Goal: Task Accomplishment & Management: Complete application form

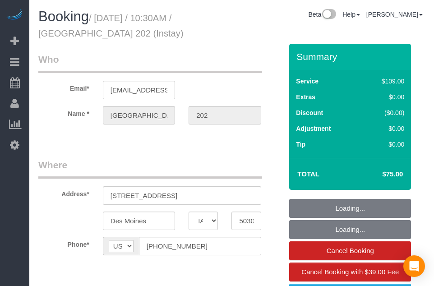
select select "IA"
select select "object:748"
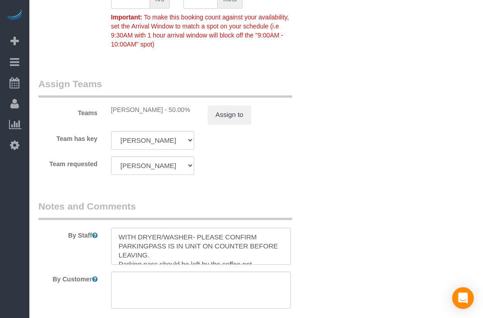
scroll to position [953, 0]
drag, startPoint x: 314, startPoint y: 102, endPoint x: 278, endPoint y: 83, distance: 40.8
drag, startPoint x: 278, startPoint y: 83, endPoint x: 272, endPoint y: 80, distance: 6.9
drag, startPoint x: 272, startPoint y: 80, endPoint x: 268, endPoint y: 87, distance: 7.9
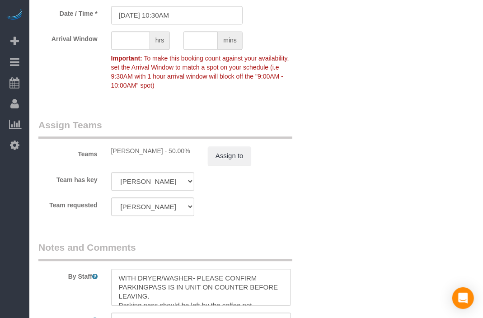
scroll to position [853, 0]
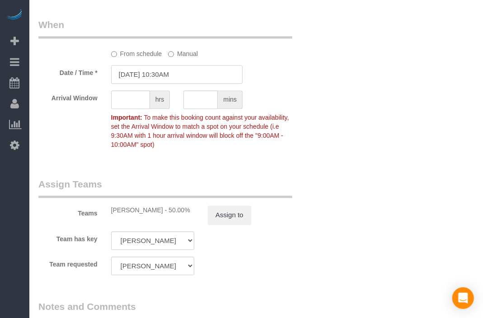
click at [132, 71] on input "[DATE] 10:30AM" at bounding box center [176, 74] width 131 height 19
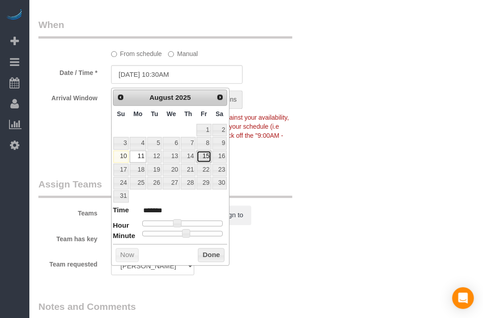
click at [204, 157] on link "15" at bounding box center [203, 156] width 14 height 12
type input "[DATE] 10:30AM"
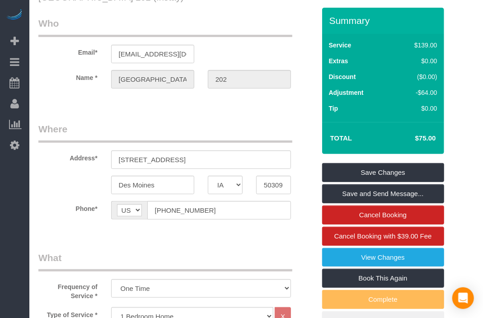
scroll to position [0, 0]
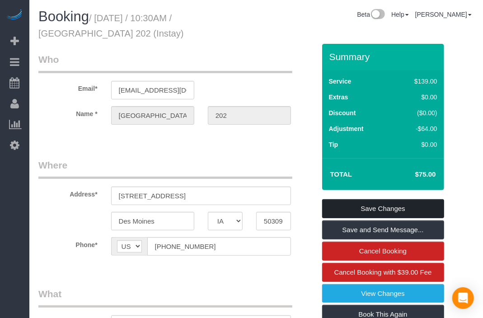
click at [404, 205] on link "Save Changes" at bounding box center [383, 208] width 122 height 19
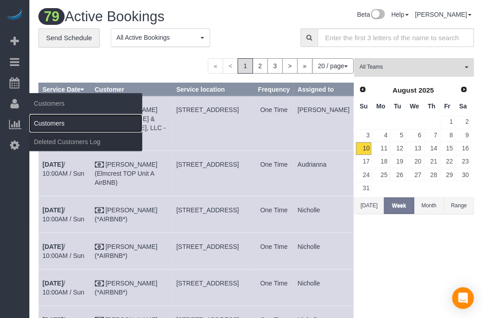
click at [43, 125] on link "Customers" at bounding box center [85, 123] width 113 height 18
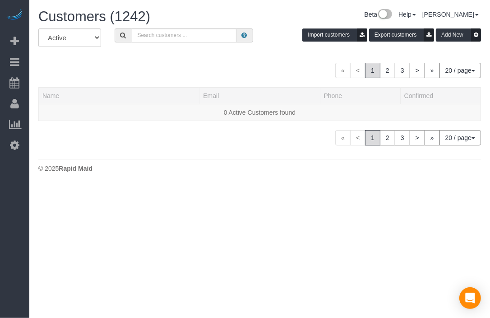
click at [253, 61] on div "All Active Archived Import customers Export customers Add New « < 1 2 3 > » 20 …" at bounding box center [259, 86] width 443 height 117
drag, startPoint x: 236, startPoint y: 64, endPoint x: 226, endPoint y: 68, distance: 11.3
click at [236, 65] on div "« < 1 2 3 > » 20 / page 10 / page 20 / page 30 / page 40 / page 50 / page 100 /…" at bounding box center [259, 70] width 443 height 15
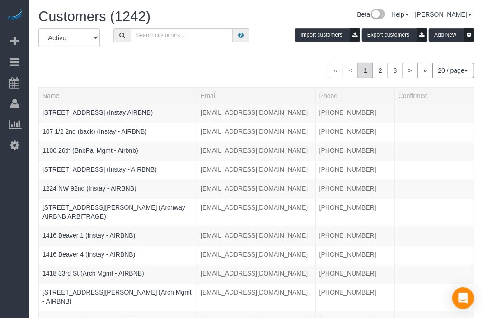
drag, startPoint x: 210, startPoint y: 70, endPoint x: 199, endPoint y: 65, distance: 11.5
click at [202, 68] on div "« < 1 2 3 > » 20 / page 10 / page 20 / page 30 / page 40 / page 50 / page 100 /…" at bounding box center [255, 70] width 435 height 15
click at [197, 39] on input "text" at bounding box center [182, 35] width 102 height 14
paste input "Flux 215"
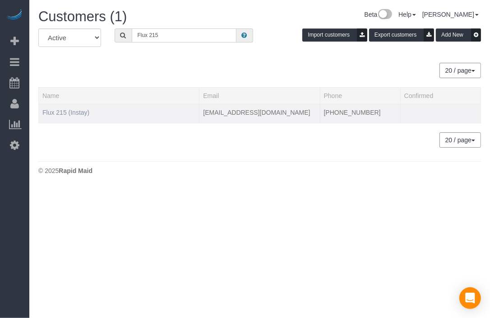
type input "Flux 215"
click at [83, 113] on link "Flux 215 (Instay)" at bounding box center [65, 112] width 47 height 7
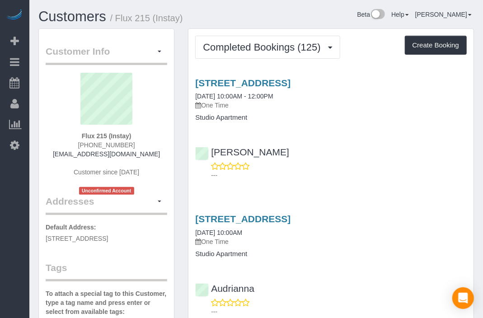
click at [212, 17] on h1 "Customers / Flux 215 (Instay)" at bounding box center [143, 16] width 211 height 15
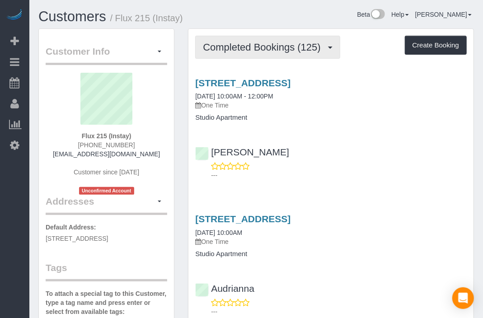
click at [298, 50] on span "Completed Bookings (125)" at bounding box center [264, 47] width 122 height 11
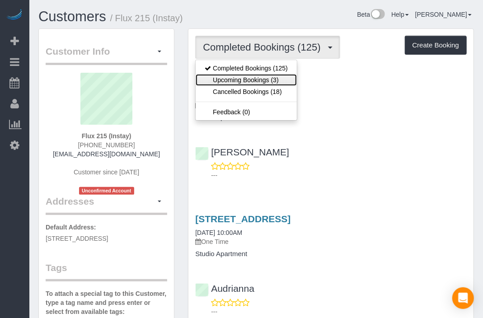
click at [284, 76] on link "Upcoming Bookings (3)" at bounding box center [246, 80] width 101 height 12
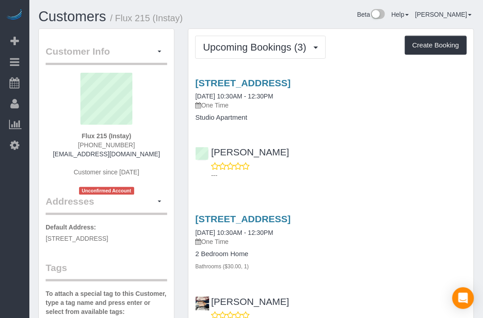
drag, startPoint x: 350, startPoint y: 27, endPoint x: 336, endPoint y: 24, distance: 14.3
click at [344, 24] on div "Beta Help Help Docs Take a Tour Contact Support [PERSON_NAME] My Account Change…" at bounding box center [368, 17] width 224 height 16
click at [334, 23] on div "Beta Help Help Docs Take a Tour Contact Support [PERSON_NAME] My Account Change…" at bounding box center [368, 17] width 224 height 16
click at [1, 219] on div "Beta Add Booking Bookings Active Bookings Cancelled Bookings Quote Inquiries Do…" at bounding box center [14, 159] width 29 height 318
click at [434, 40] on button "Create Booking" at bounding box center [436, 45] width 62 height 19
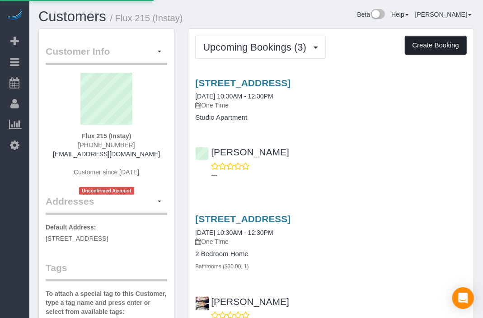
select select "IA"
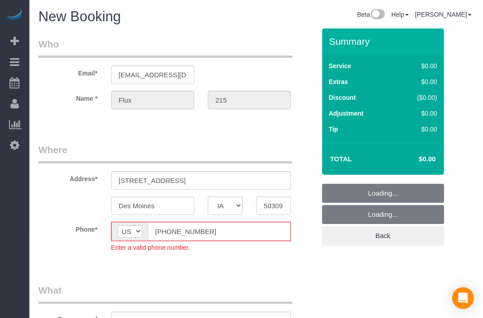
select select "object:3064"
click at [164, 235] on input "[PHONE_NUMBER]" at bounding box center [219, 231] width 143 height 19
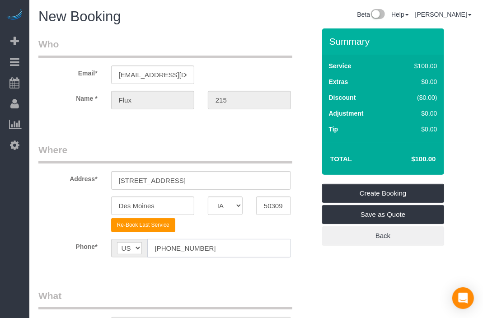
type input "[PHONE_NUMBER]"
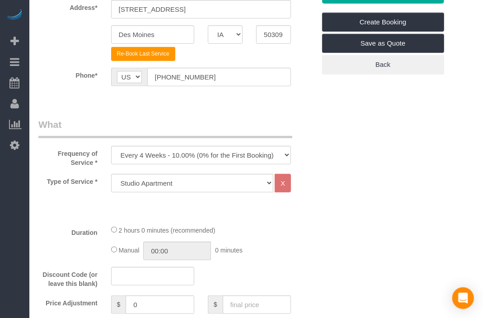
scroll to position [201, 0]
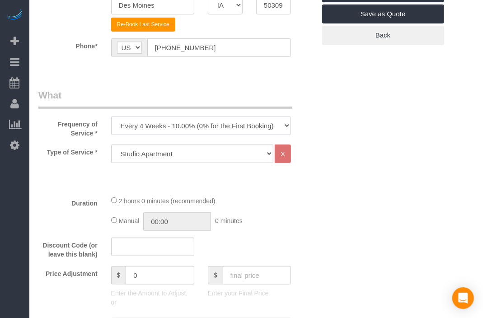
click at [271, 127] on select "Every 6 Weeks (0% for the First Booking) One Time Every 8 Weeks (0% for the Fir…" at bounding box center [201, 126] width 180 height 19
click at [246, 117] on select "Every 6 Weeks (0% for the First Booking) One Time Every 8 Weeks (0% for the Fir…" at bounding box center [201, 126] width 180 height 19
select select "object:3066"
click at [111, 117] on select "Every 6 Weeks (0% for the First Booking) One Time Every 8 Weeks (0% for the Fir…" at bounding box center [201, 126] width 180 height 19
drag, startPoint x: 294, startPoint y: 196, endPoint x: 253, endPoint y: 175, distance: 46.5
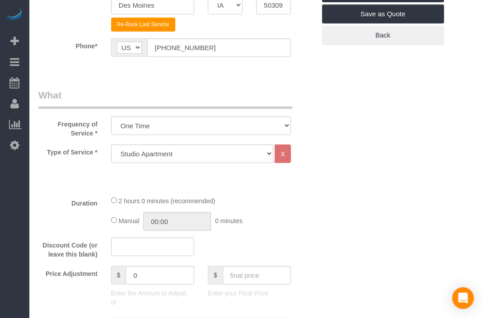
click at [283, 199] on div "2 hours 0 minutes (recommended)" at bounding box center [201, 201] width 180 height 10
click at [244, 160] on select "Studio Apartment 1 Bedroom Home 2 Bedroom Home 3 Bedroom Home 4 Bedroom Home 5 …" at bounding box center [192, 154] width 162 height 19
select select "18"
click at [111, 145] on select "Studio Apartment 1 Bedroom Home 2 Bedroom Home 3 Bedroom Home 4 Bedroom Home 5 …" at bounding box center [192, 154] width 162 height 19
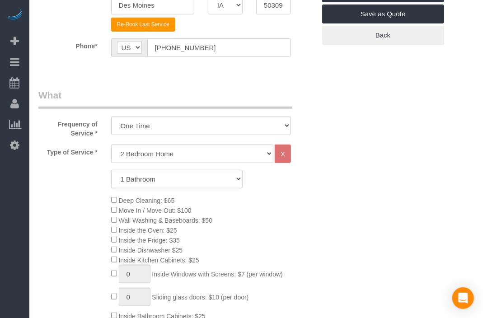
click at [215, 181] on select "1 Bathroom 2 Bathrooms 3 Bathrooms 4 Bathrooms 5 Bathrooms 6 Bathrooms" at bounding box center [176, 179] width 131 height 19
select select "2"
click at [111, 170] on select "1 Bathroom 2 Bathrooms 3 Bathrooms 4 Bathrooms 5 Bathrooms 6 Bathrooms" at bounding box center [176, 179] width 131 height 19
click at [289, 186] on div "1 Bathroom 2 Bathrooms 3 Bathrooms 4 Bathrooms 5 Bathrooms 6 Bathrooms" at bounding box center [177, 179] width 290 height 19
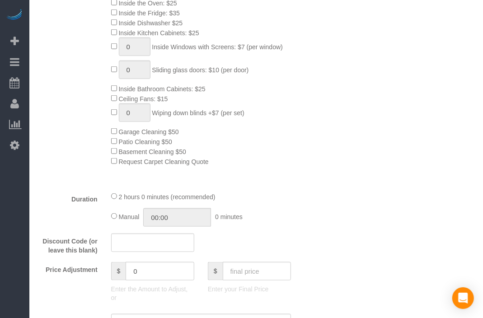
scroll to position [552, 0]
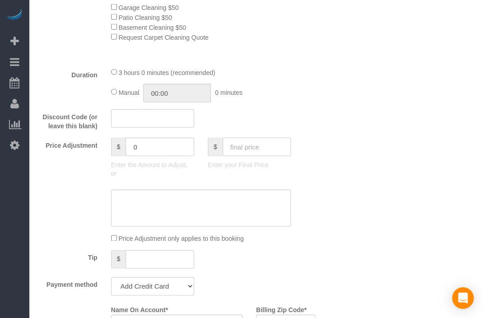
click at [274, 153] on input "text" at bounding box center [257, 147] width 68 height 19
type input "95"
click at [325, 150] on div "Who Email* [EMAIL_ADDRESS][DOMAIN_NAME] Name * Flux 215 Where Address* [STREET_…" at bounding box center [255, 209] width 435 height 1465
type input "-94"
click at [178, 286] on select "Add Credit Card Cash Check Paypal" at bounding box center [152, 286] width 83 height 19
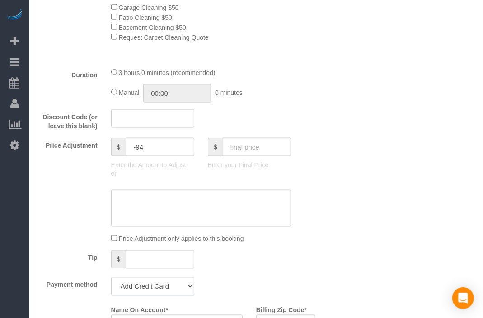
select select "string:check"
click at [111, 281] on select "Add Credit Card Cash Check Paypal" at bounding box center [152, 286] width 83 height 19
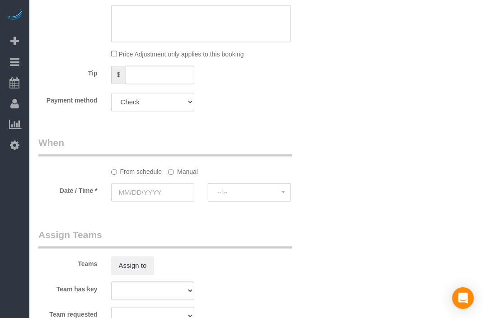
scroll to position [803, 0]
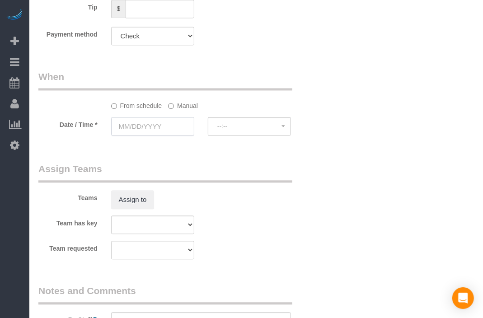
click at [143, 128] on input "text" at bounding box center [152, 126] width 83 height 19
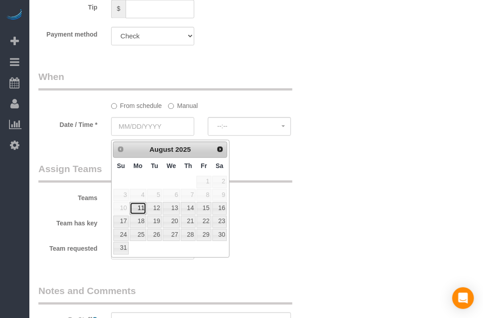
click at [136, 210] on link "11" at bounding box center [138, 208] width 17 height 12
type input "[DATE]"
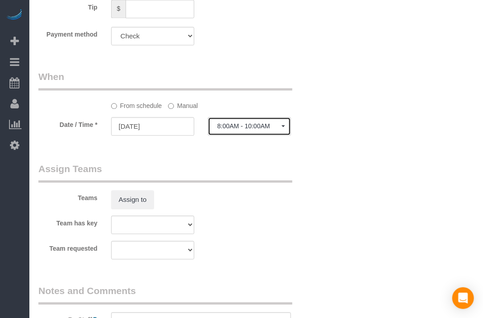
click at [229, 130] on span "8:00AM - 10:00AM" at bounding box center [249, 125] width 64 height 7
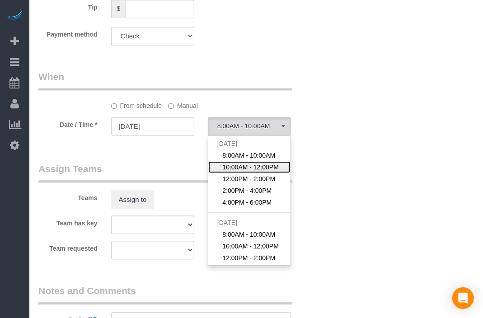
click at [232, 166] on span "10:00AM - 12:00PM" at bounding box center [250, 167] width 56 height 9
select select "spot19"
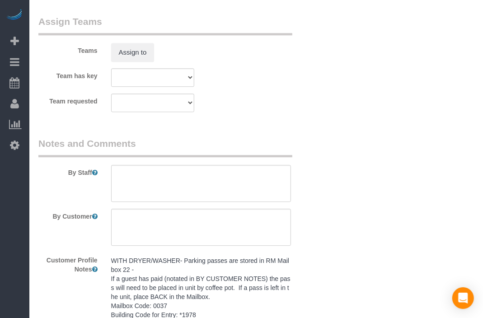
scroll to position [953, 0]
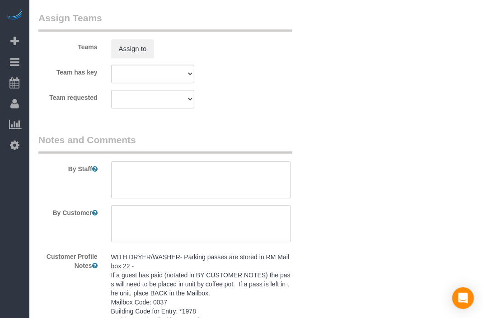
click at [173, 286] on pre "WITH DRYER/WASHER- Parking passes are stored in RM Mailbox 22 - If a guest has …" at bounding box center [201, 306] width 180 height 108
click at [0, 0] on textarea "WITH DRYER/WASHER- Parking passes are stored in RM Mailbox 22 - If a guest has …" at bounding box center [0, 0] width 0 height 0
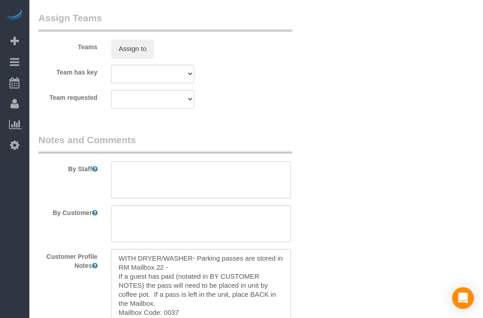
click at [219, 175] on textarea at bounding box center [201, 179] width 180 height 37
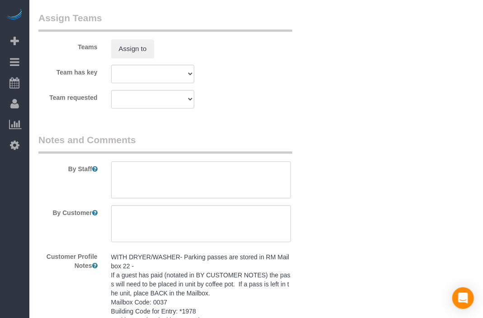
paste textarea "WITH DRYER/WASHER- Parking passes are stored in RM Mailbox 22 - If a guest has …"
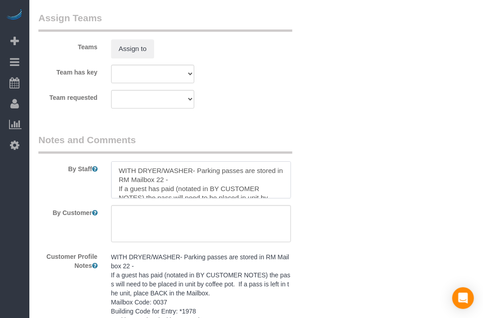
scroll to position [84, 0]
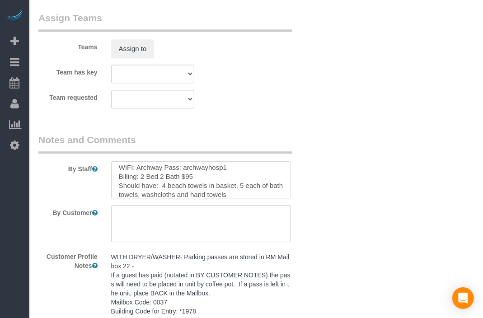
type textarea "WITH DRYER/WASHER- Parking passes are stored in RM Mailbox 22 - If a guest has …"
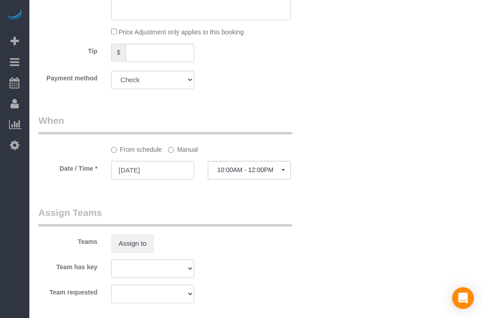
scroll to position [752, 0]
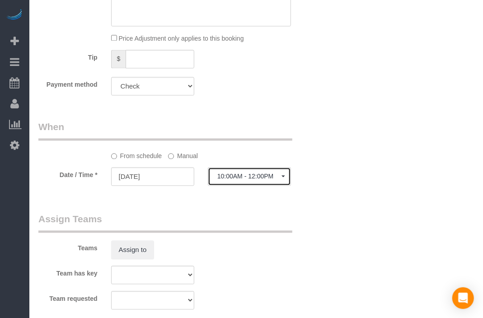
click at [229, 179] on span "10:00AM - 12:00PM" at bounding box center [249, 176] width 64 height 7
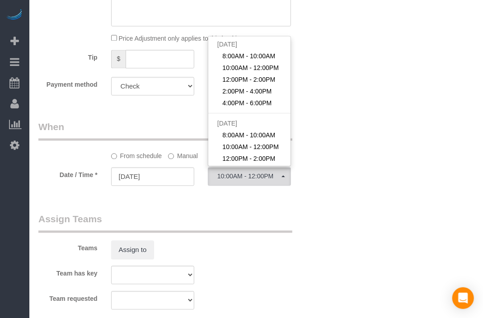
click at [171, 160] on label "Manual" at bounding box center [183, 154] width 30 height 12
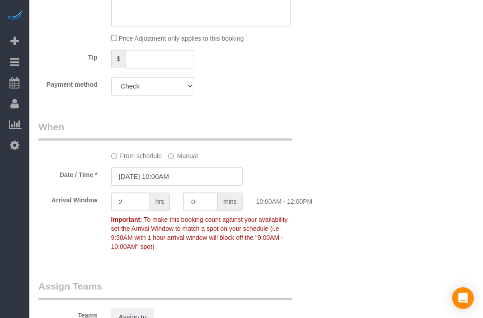
click at [166, 182] on input "[DATE] 10:00AM" at bounding box center [176, 176] width 131 height 19
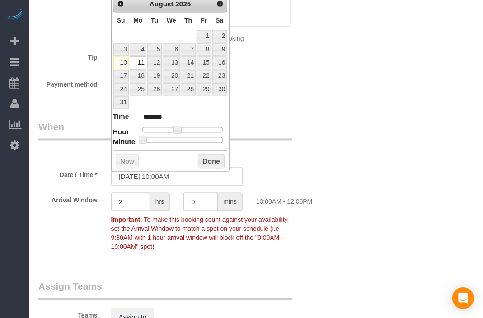
type input "[DATE] 10:30AM"
type input "*******"
click at [184, 139] on div at bounding box center [182, 139] width 81 height 5
click at [199, 156] on button "Done" at bounding box center [211, 161] width 27 height 14
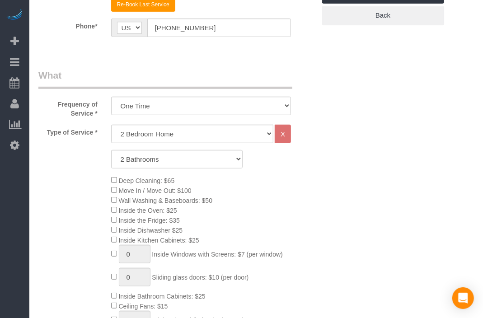
scroll to position [0, 0]
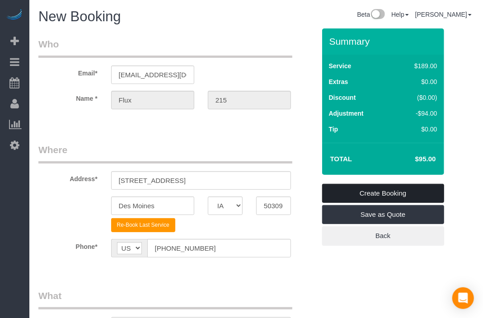
click at [376, 194] on link "Create Booking" at bounding box center [383, 193] width 122 height 19
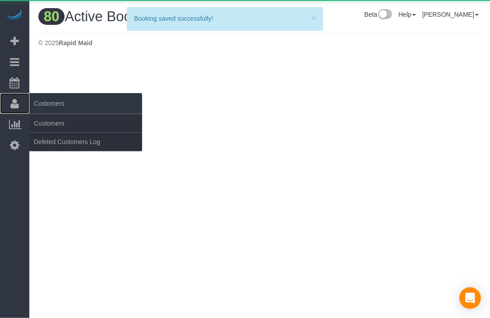
click at [17, 100] on icon at bounding box center [14, 103] width 9 height 11
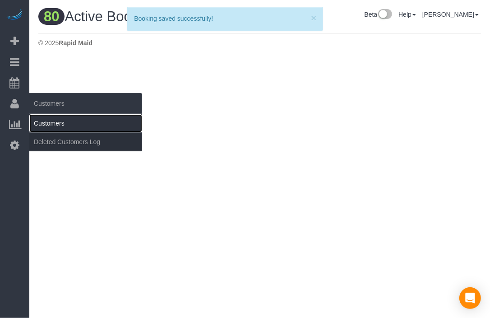
click at [37, 118] on link "Customers" at bounding box center [85, 123] width 113 height 18
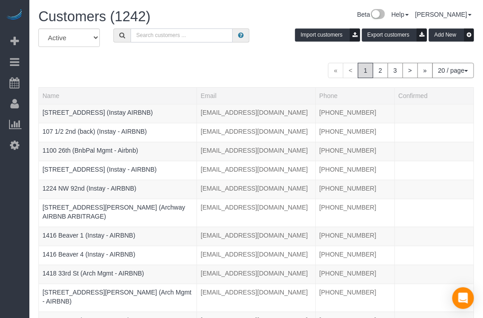
click at [175, 34] on input "text" at bounding box center [182, 35] width 102 height 14
paste input "1548 31st"
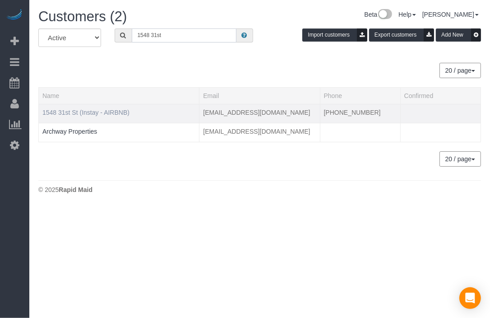
type input "1548 31st"
click at [76, 111] on link "1548 31st St (Instay - AIRBNB)" at bounding box center [85, 112] width 87 height 7
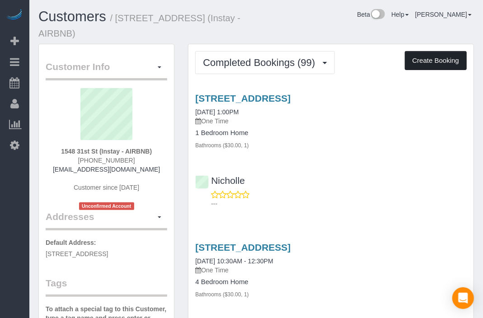
click at [434, 51] on button "Create Booking" at bounding box center [436, 60] width 62 height 19
select select "IA"
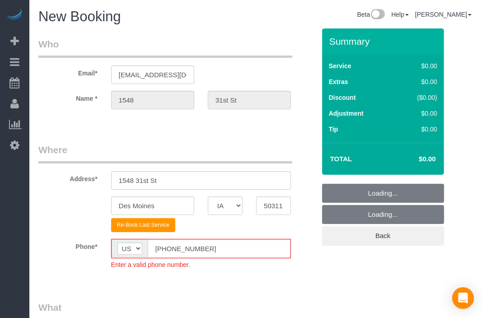
select select "object:5441"
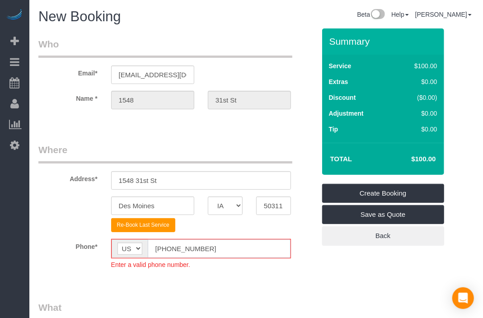
click at [166, 251] on input "[PHONE_NUMBER]" at bounding box center [219, 248] width 143 height 19
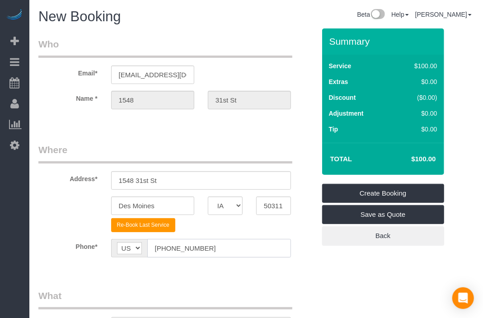
type input "[PHONE_NUMBER]"
drag, startPoint x: 324, startPoint y: 275, endPoint x: 319, endPoint y: 262, distance: 13.4
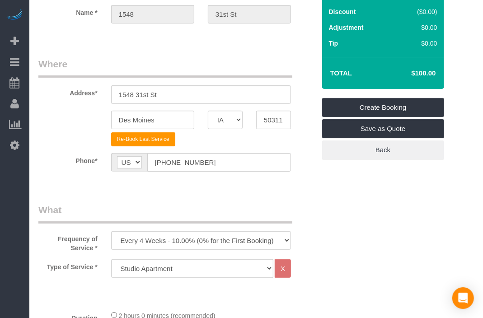
scroll to position [201, 0]
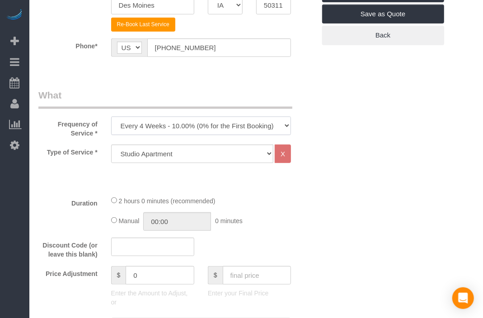
click at [224, 120] on select "Every 6 Weeks (0% for the First Booking) One Time Every 8 Weeks (0% for the Fir…" at bounding box center [201, 126] width 180 height 19
select select "object:5443"
click at [111, 117] on select "Every 6 Weeks (0% for the First Booking) One Time Every 8 Weeks (0% for the Fir…" at bounding box center [201, 126] width 180 height 19
drag, startPoint x: 358, startPoint y: 186, endPoint x: 242, endPoint y: 201, distance: 117.1
drag, startPoint x: 242, startPoint y: 201, endPoint x: 232, endPoint y: 183, distance: 20.4
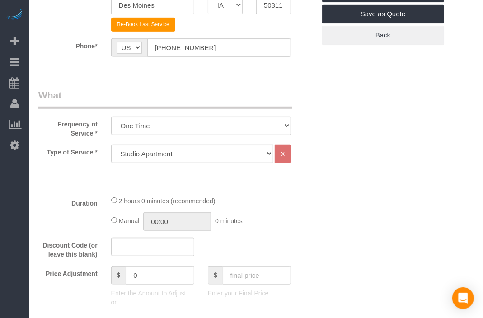
click at [240, 200] on div "2 hours 0 minutes (recommended)" at bounding box center [201, 201] width 180 height 10
click at [236, 154] on select "Studio Apartment 1 Bedroom Home 2 Bedroom Home 3 Bedroom Home 4 Bedroom Home 5 …" at bounding box center [192, 154] width 162 height 19
select select "26"
click at [111, 145] on select "Studio Apartment 1 Bedroom Home 2 Bedroom Home 3 Bedroom Home 4 Bedroom Home 5 …" at bounding box center [192, 154] width 162 height 19
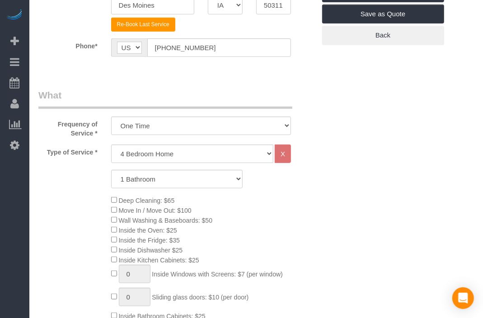
drag, startPoint x: 351, startPoint y: 224, endPoint x: 325, endPoint y: 232, distance: 27.3
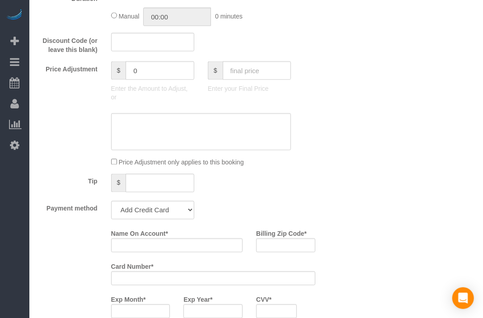
scroll to position [552, 0]
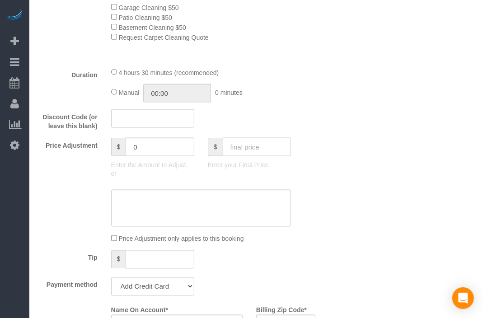
click at [245, 153] on input "text" at bounding box center [257, 147] width 68 height 19
type input "115"
click at [384, 204] on div "Who Email* [EMAIL_ADDRESS][DOMAIN_NAME] Name * 1548 31st St Where Address* 1548…" at bounding box center [255, 250] width 435 height 1547
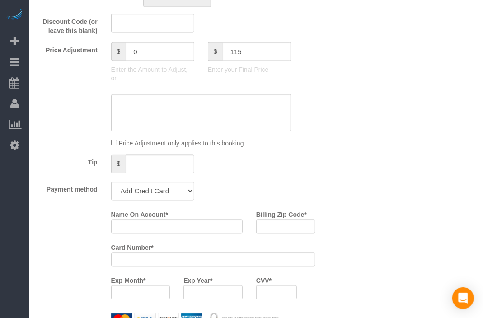
scroll to position [652, 0]
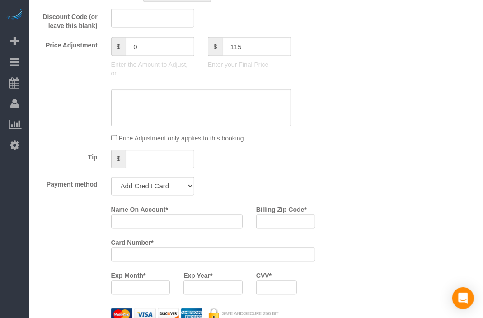
type input "-104"
click at [133, 187] on select "Add Credit Card Cash Check Paypal" at bounding box center [152, 186] width 83 height 19
click at [111, 181] on select "Add Credit Card Cash Check Paypal" at bounding box center [152, 186] width 83 height 19
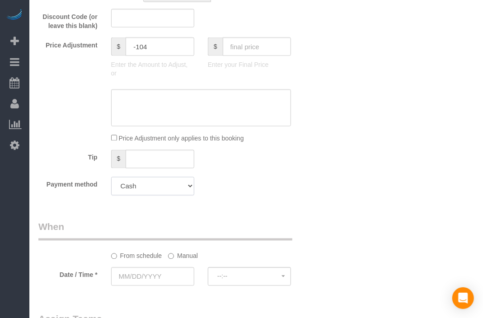
click at [170, 196] on select "Add Credit Card Cash Check Paypal" at bounding box center [152, 186] width 83 height 19
click at [111, 181] on select "Add Credit Card Cash Check Paypal" at bounding box center [152, 186] width 83 height 19
click at [181, 196] on select "Add Credit Card Cash Check Paypal" at bounding box center [152, 186] width 83 height 19
select select "string:check"
click at [111, 181] on select "Add Credit Card Cash Check Paypal" at bounding box center [152, 186] width 83 height 19
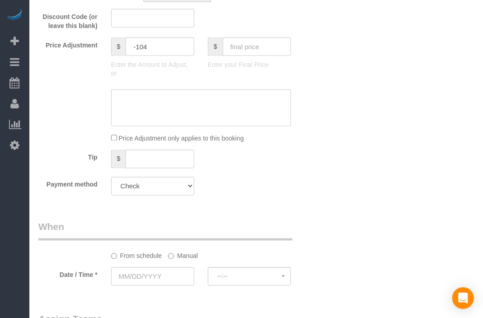
click at [323, 216] on div "Who Email* [EMAIL_ADDRESS][DOMAIN_NAME] Name * 1548 31st St Where Address* 1548…" at bounding box center [255, 74] width 435 height 1397
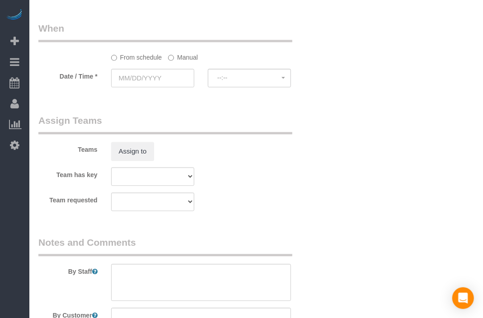
scroll to position [853, 0]
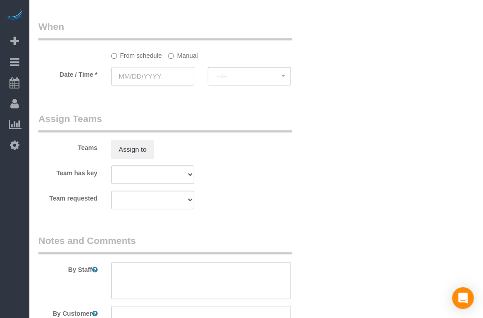
click at [154, 82] on input "text" at bounding box center [152, 76] width 83 height 19
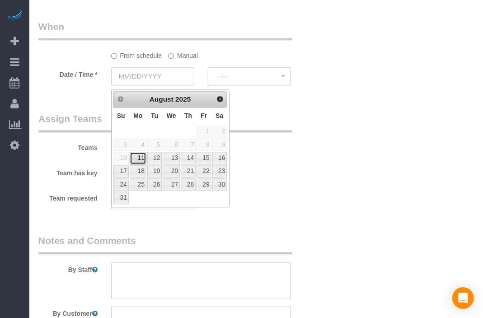
click at [139, 159] on link "11" at bounding box center [138, 158] width 17 height 12
type input "[DATE]"
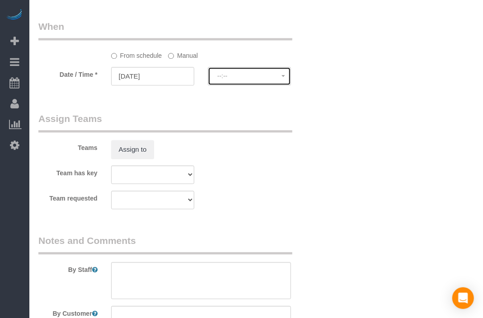
click at [254, 79] on span "--:--" at bounding box center [249, 75] width 64 height 7
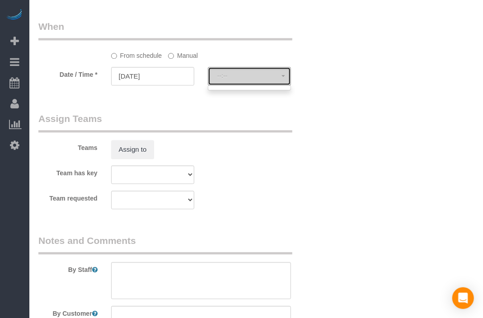
select select "spot43"
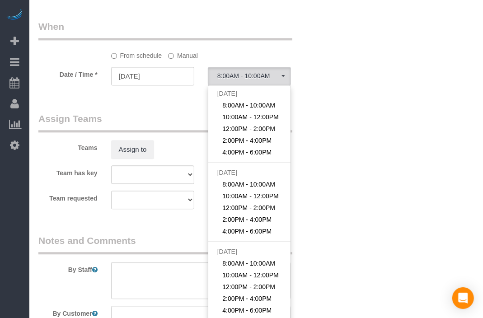
click at [188, 60] on label "Manual" at bounding box center [183, 54] width 30 height 12
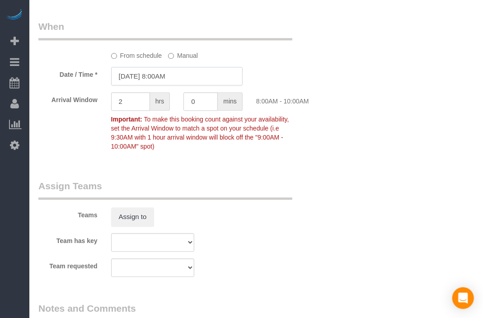
click at [175, 78] on input "[DATE] 8:00AM" at bounding box center [176, 76] width 131 height 19
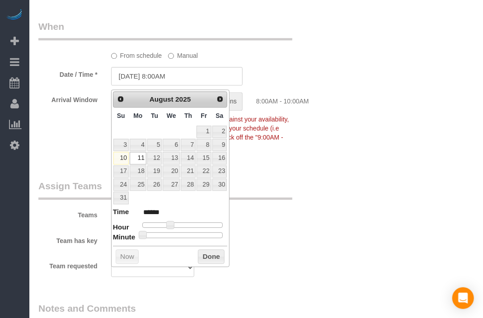
type input "[DATE] 10:00AM"
type input "*******"
click at [178, 225] on div at bounding box center [182, 224] width 81 height 5
type input "[DATE] 10:30AM"
type input "*******"
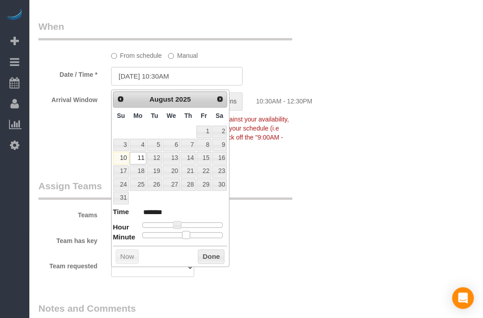
click at [188, 236] on div at bounding box center [182, 234] width 81 height 5
click at [203, 252] on button "Done" at bounding box center [211, 256] width 27 height 14
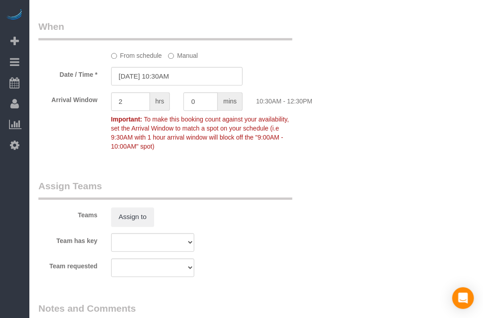
click at [275, 237] on div "Team has key Alexsa [GEOGRAPHIC_DATA] Audrianna [PERSON_NAME][GEOGRAPHIC_DATA] …" at bounding box center [177, 242] width 290 height 19
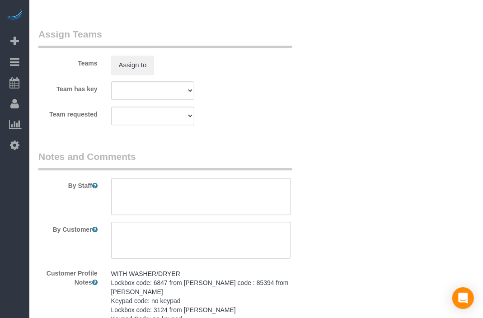
scroll to position [1003, 0]
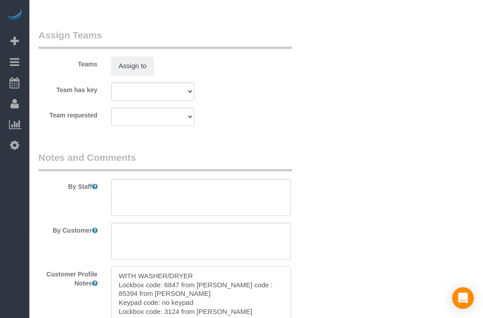
click at [193, 286] on textarea "WITH WASHER/DRYER Lockbox code: 6847 from [PERSON_NAME] code : 85394 from [PERS…" at bounding box center [201, 316] width 180 height 100
click at [235, 192] on textarea at bounding box center [201, 197] width 180 height 37
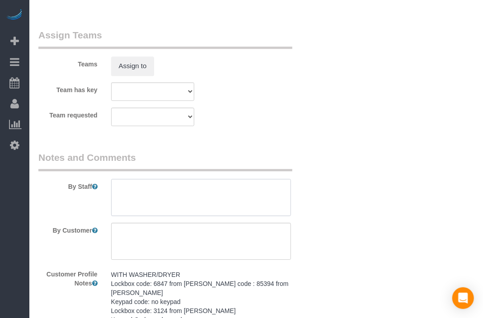
paste textarea "WITH WASHER/DRYER Lockbox code: 6847 from [PERSON_NAME] code : 85394 from [PERS…"
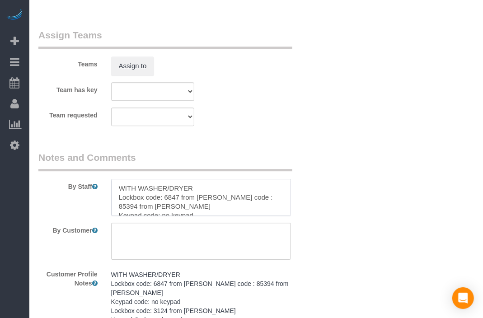
scroll to position [184, 0]
type textarea "WITH WASHER/DRYER Lockbox code: 6847 from [PERSON_NAME] code : 85394 from [PERS…"
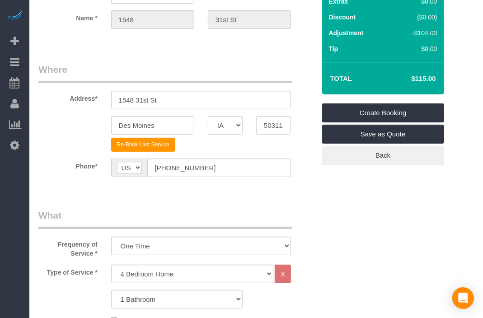
scroll to position [0, 0]
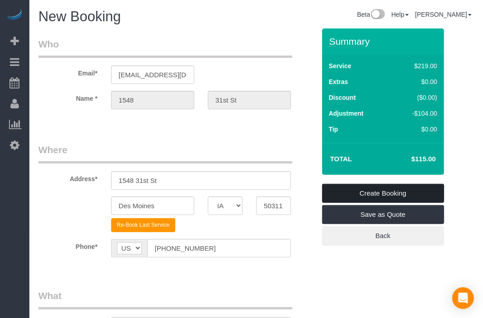
click at [389, 194] on link "Create Booking" at bounding box center [383, 193] width 122 height 19
